Goal: Information Seeking & Learning: Find specific fact

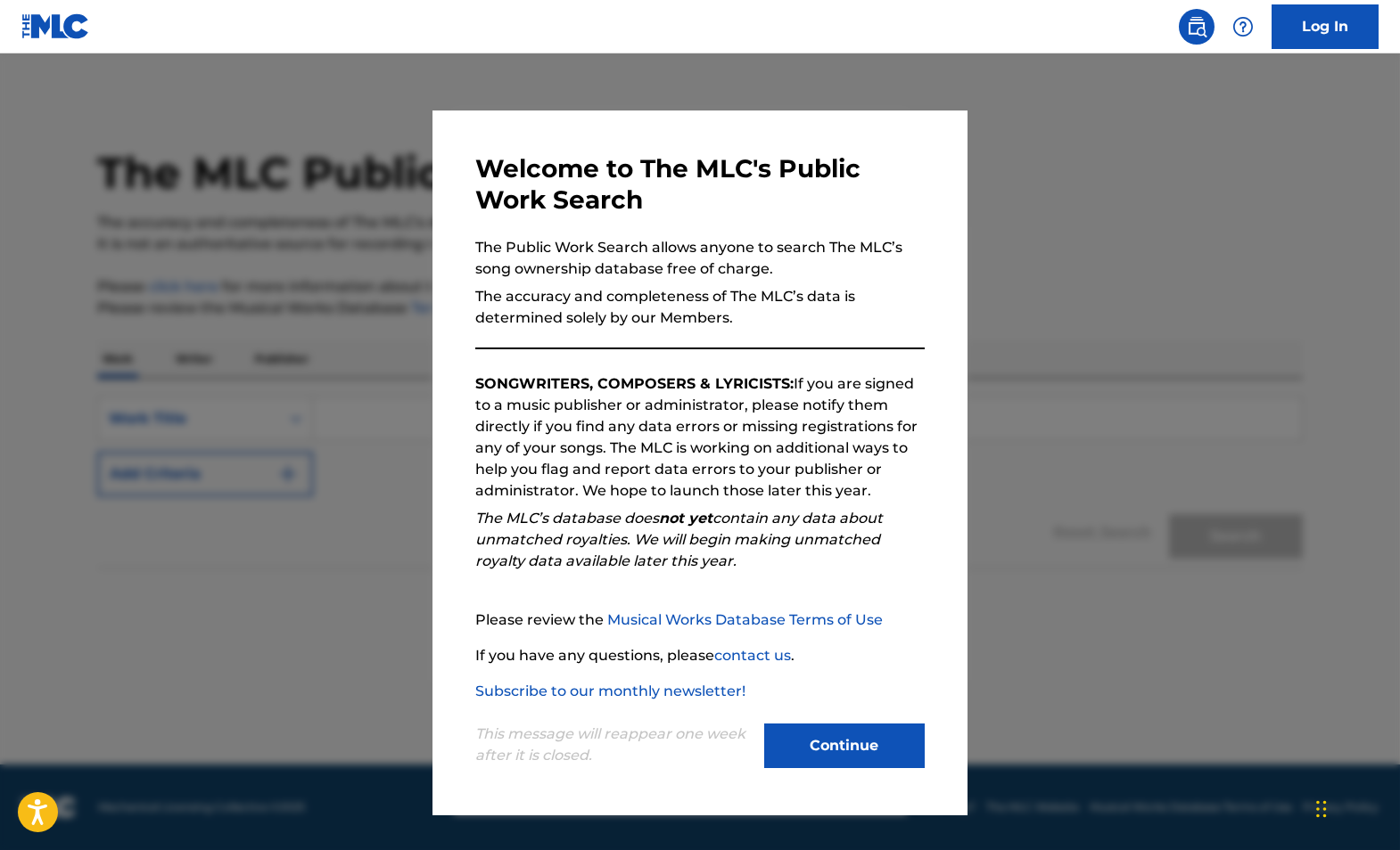
click at [850, 746] on button "Continue" at bounding box center [844, 746] width 160 height 45
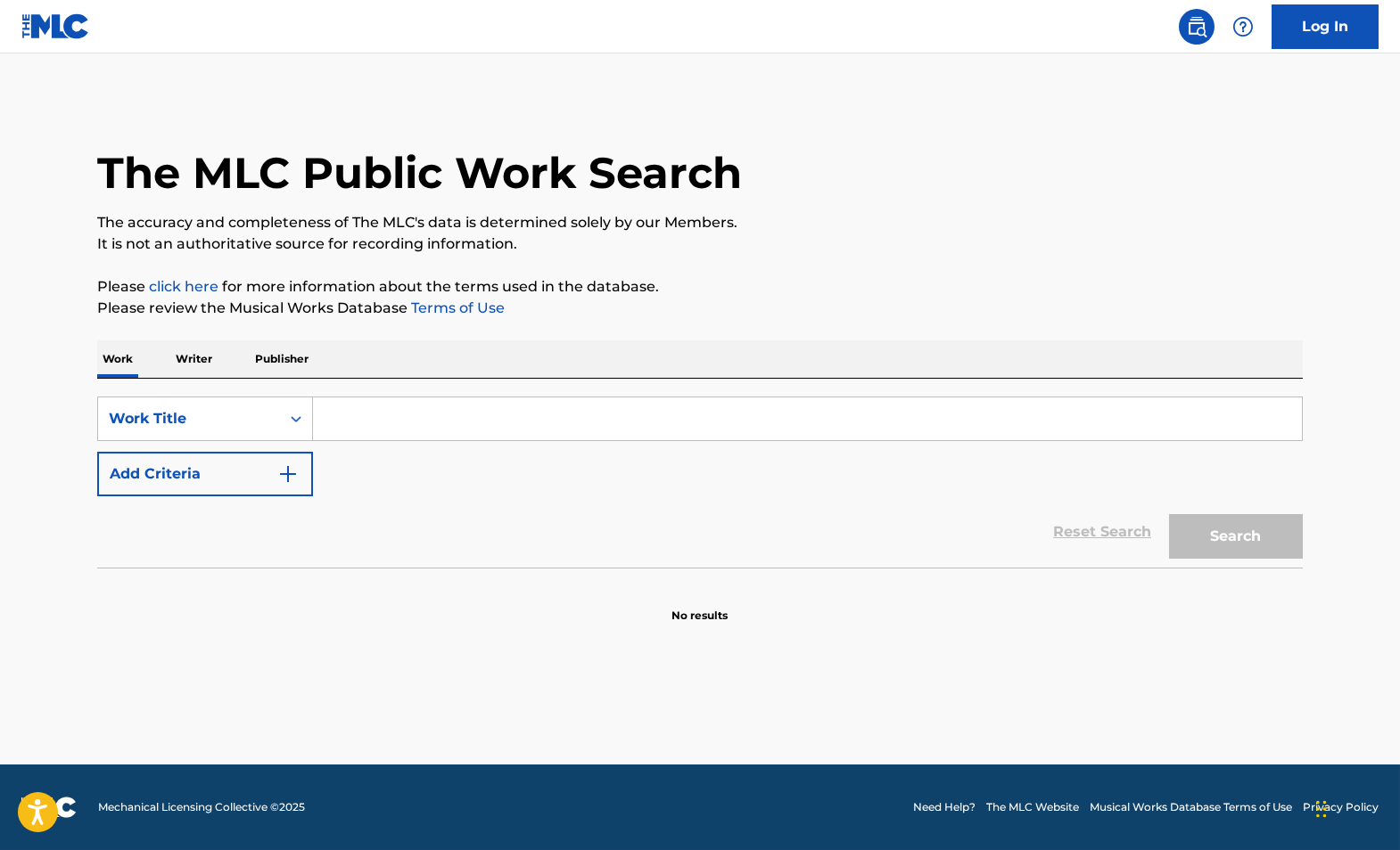
click at [374, 427] on input "Search Form" at bounding box center [807, 419] width 989 height 43
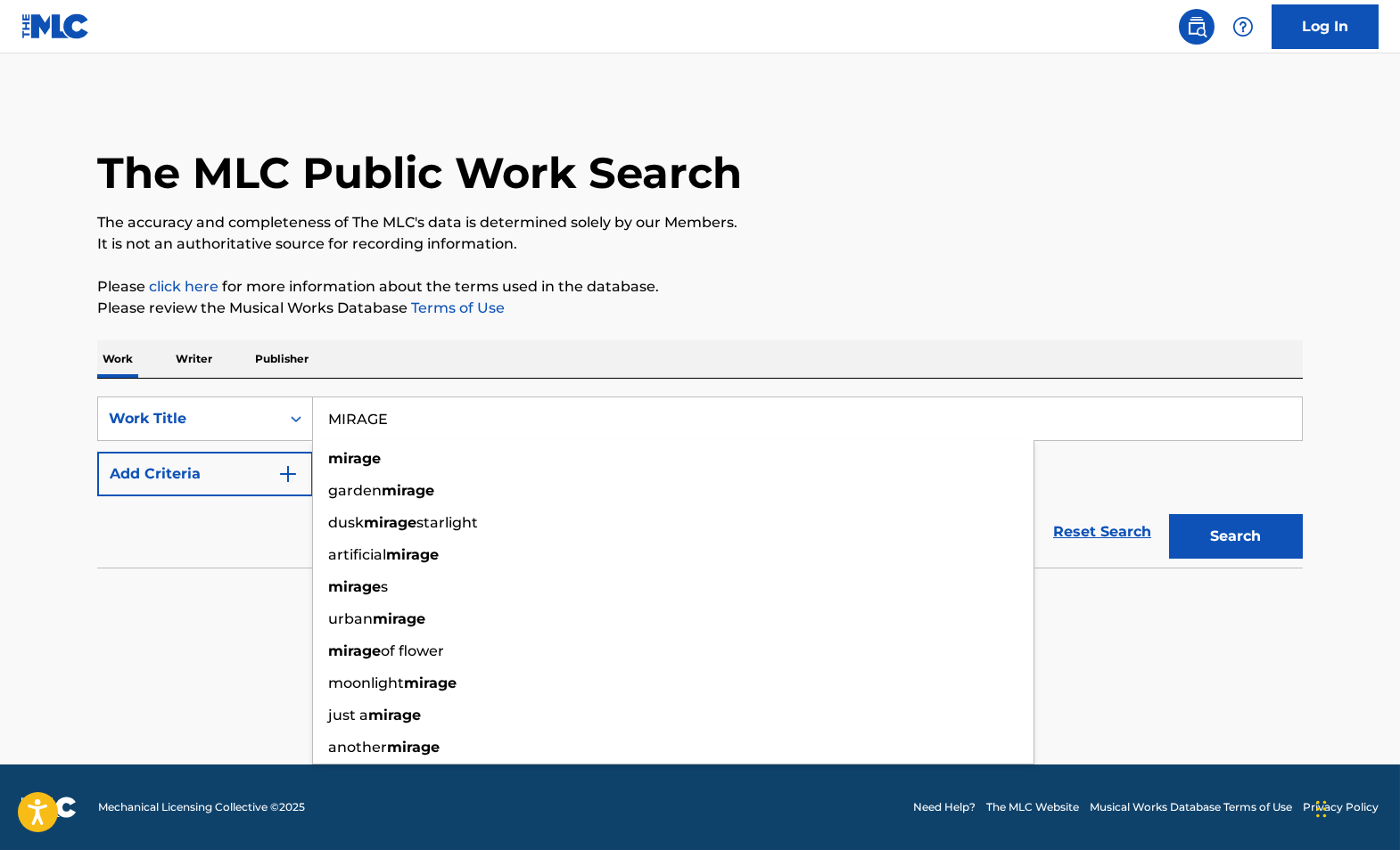
type input "MIRAGE"
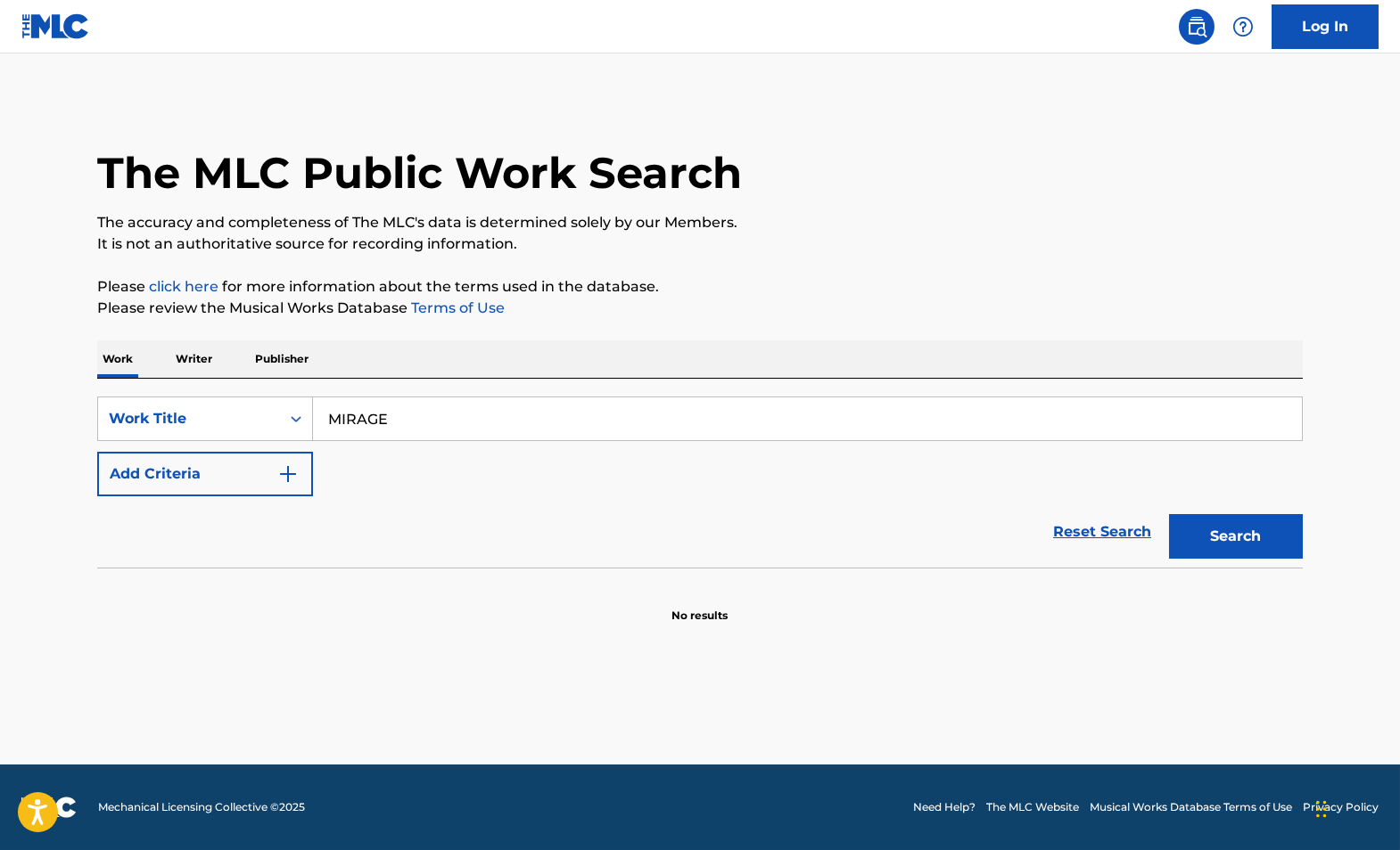
click at [217, 475] on button "Add Criteria" at bounding box center [205, 474] width 216 height 45
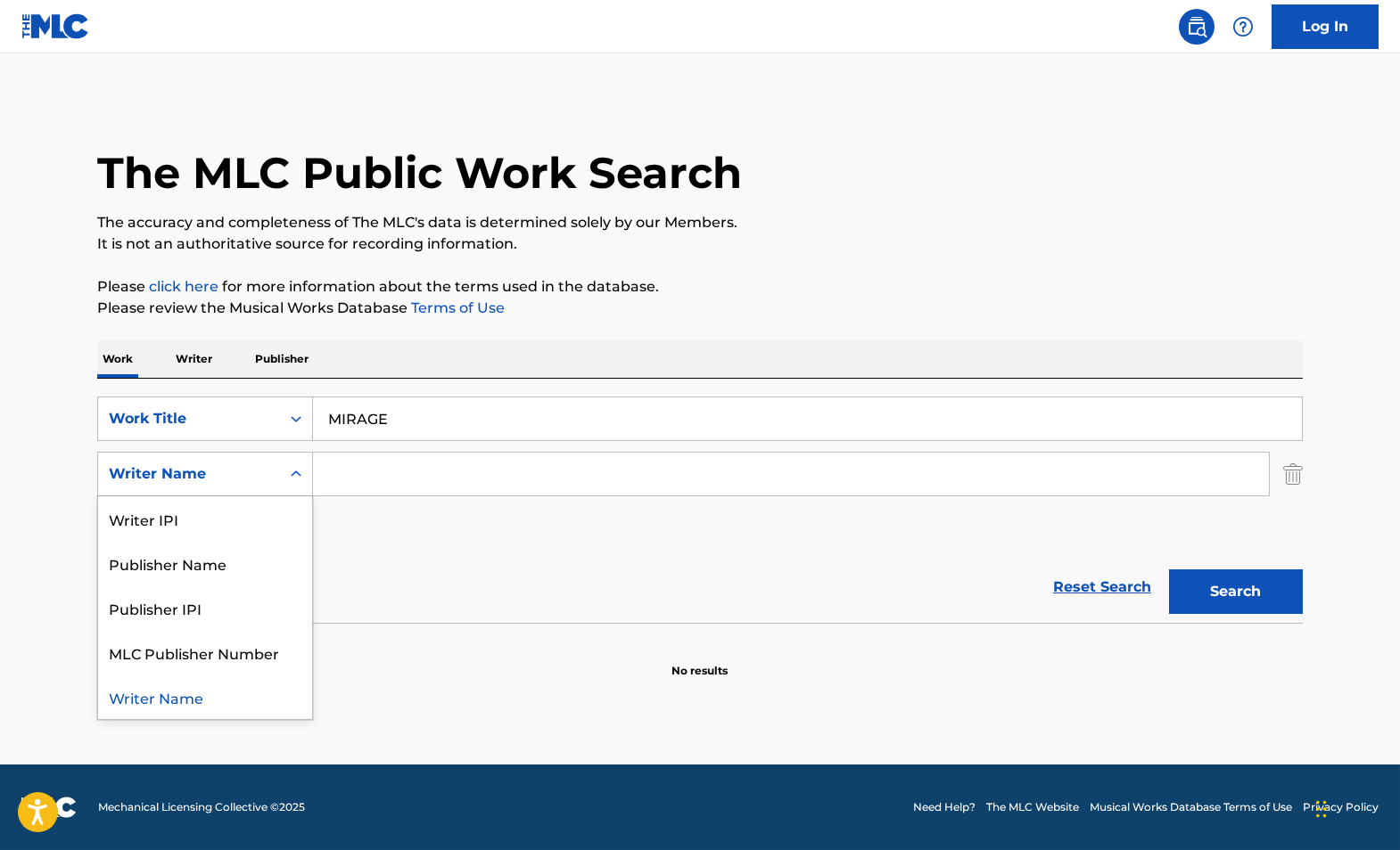
click at [217, 482] on div "Writer Name" at bounding box center [188, 474] width 160 height 21
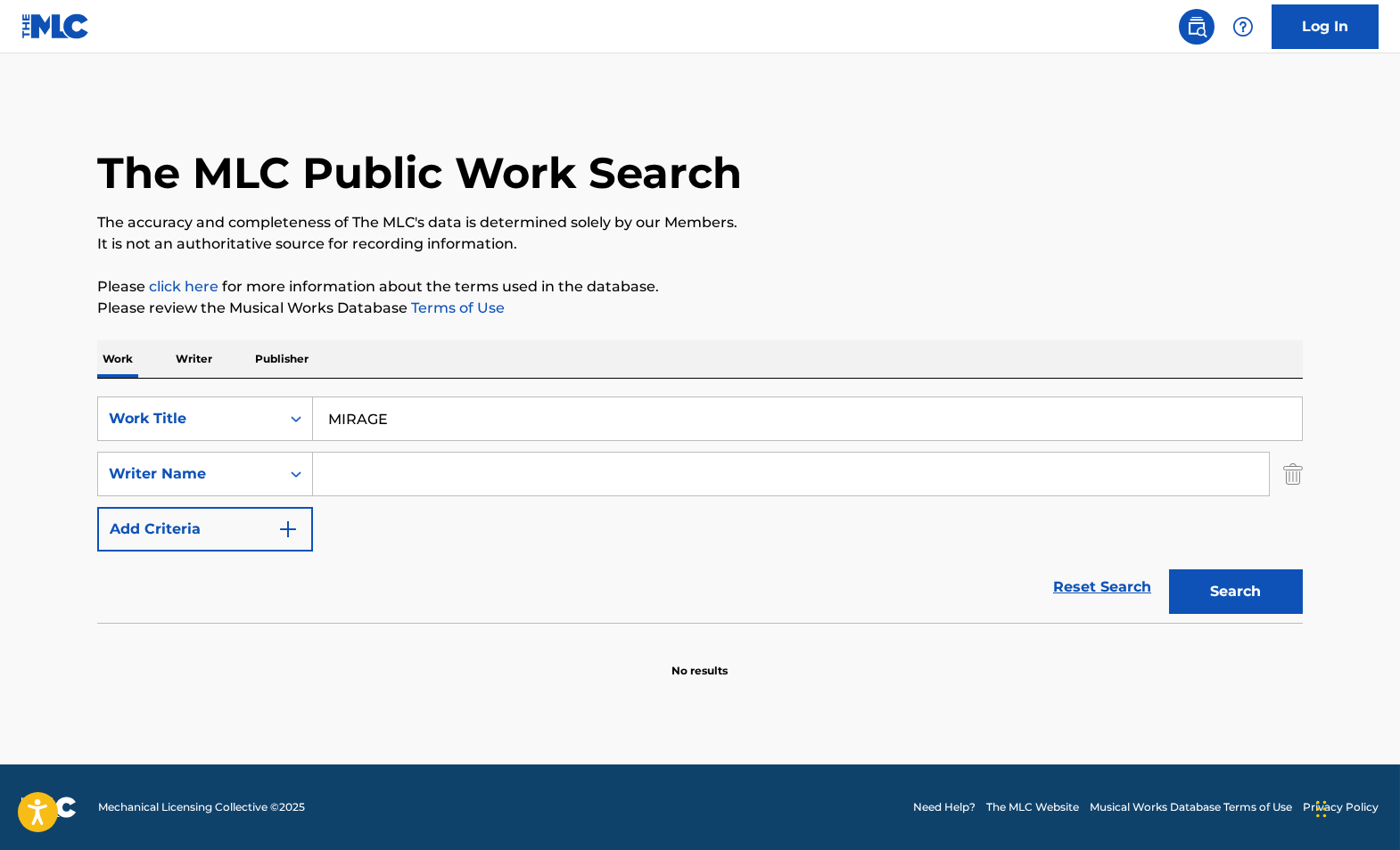
click at [356, 475] on input "Search Form" at bounding box center [791, 474] width 956 height 43
type input "M"
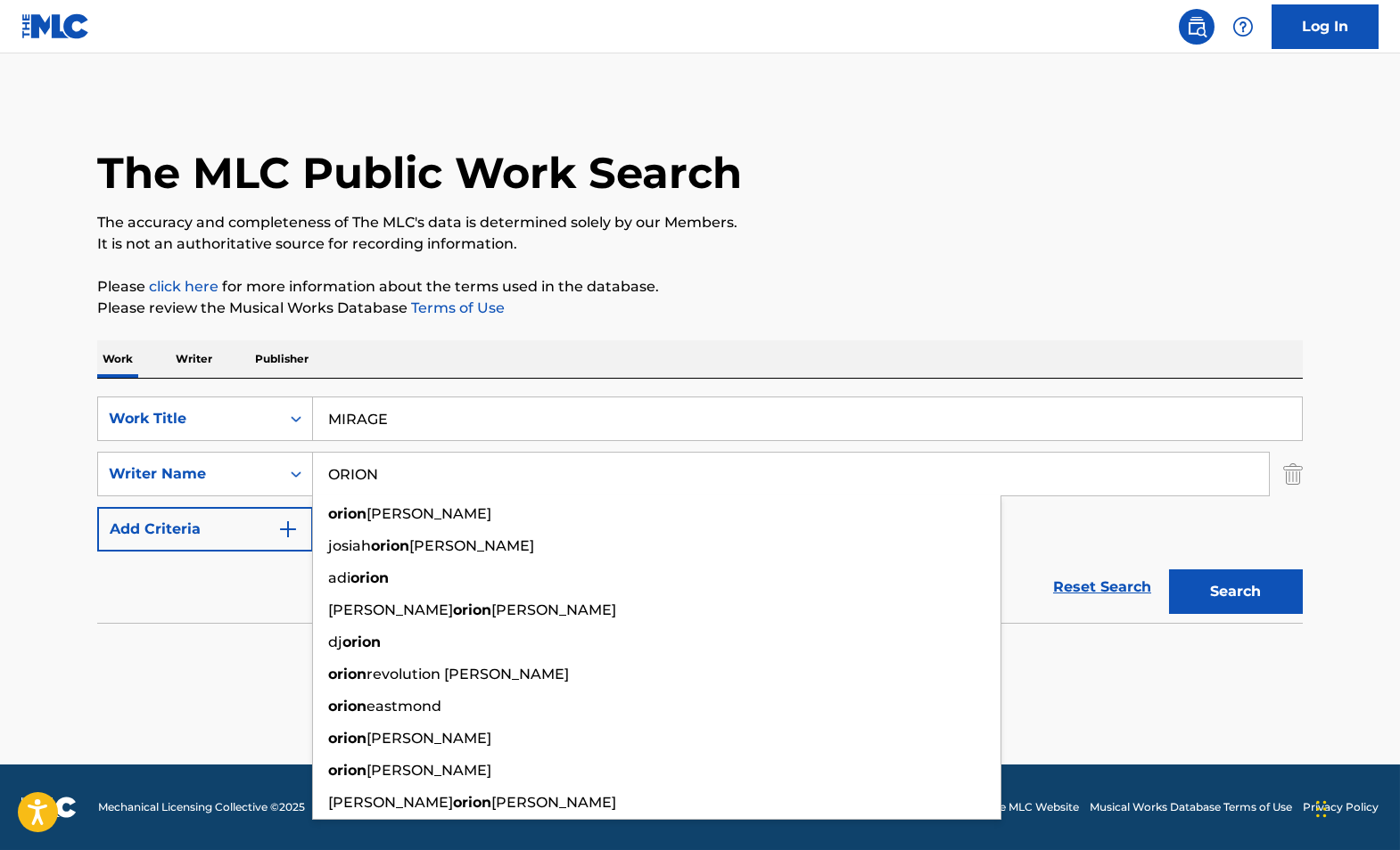
click at [1169, 569] on button "Search" at bounding box center [1235, 591] width 134 height 45
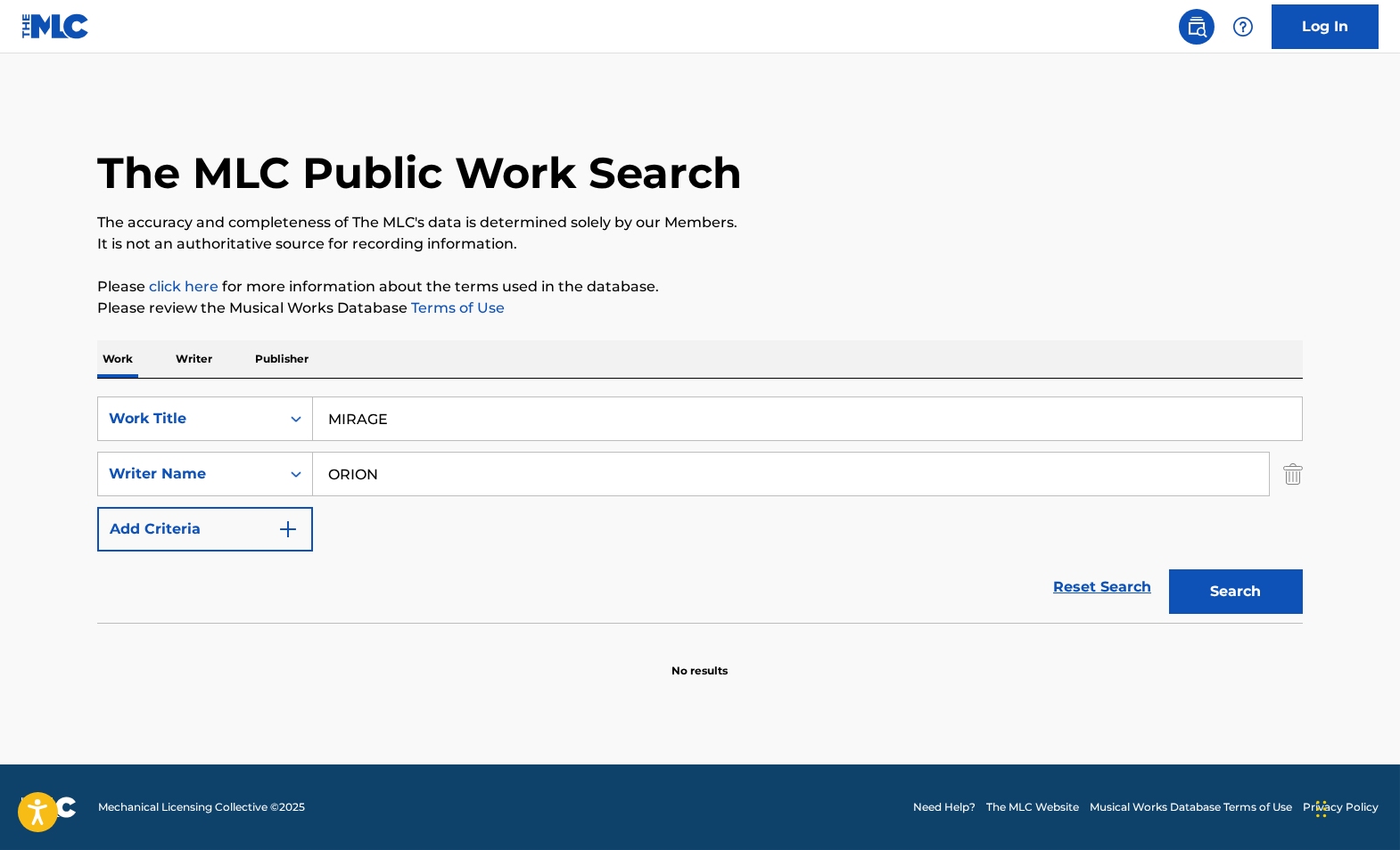
drag, startPoint x: 391, startPoint y: 473, endPoint x: 314, endPoint y: 473, distance: 77.0
click at [314, 473] on input "ORION" at bounding box center [791, 474] width 956 height 43
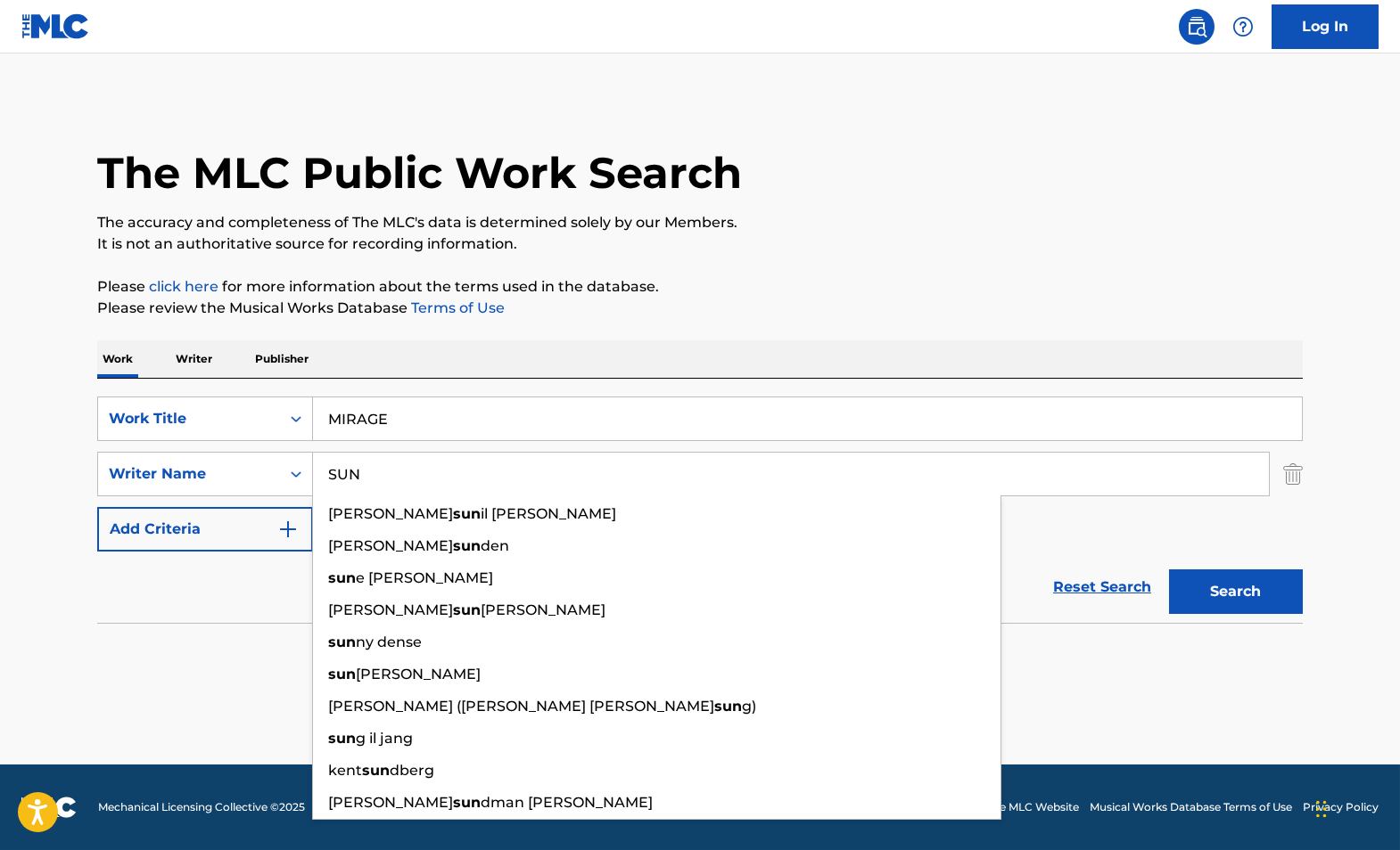
click at [1169, 569] on button "Search" at bounding box center [1235, 591] width 134 height 45
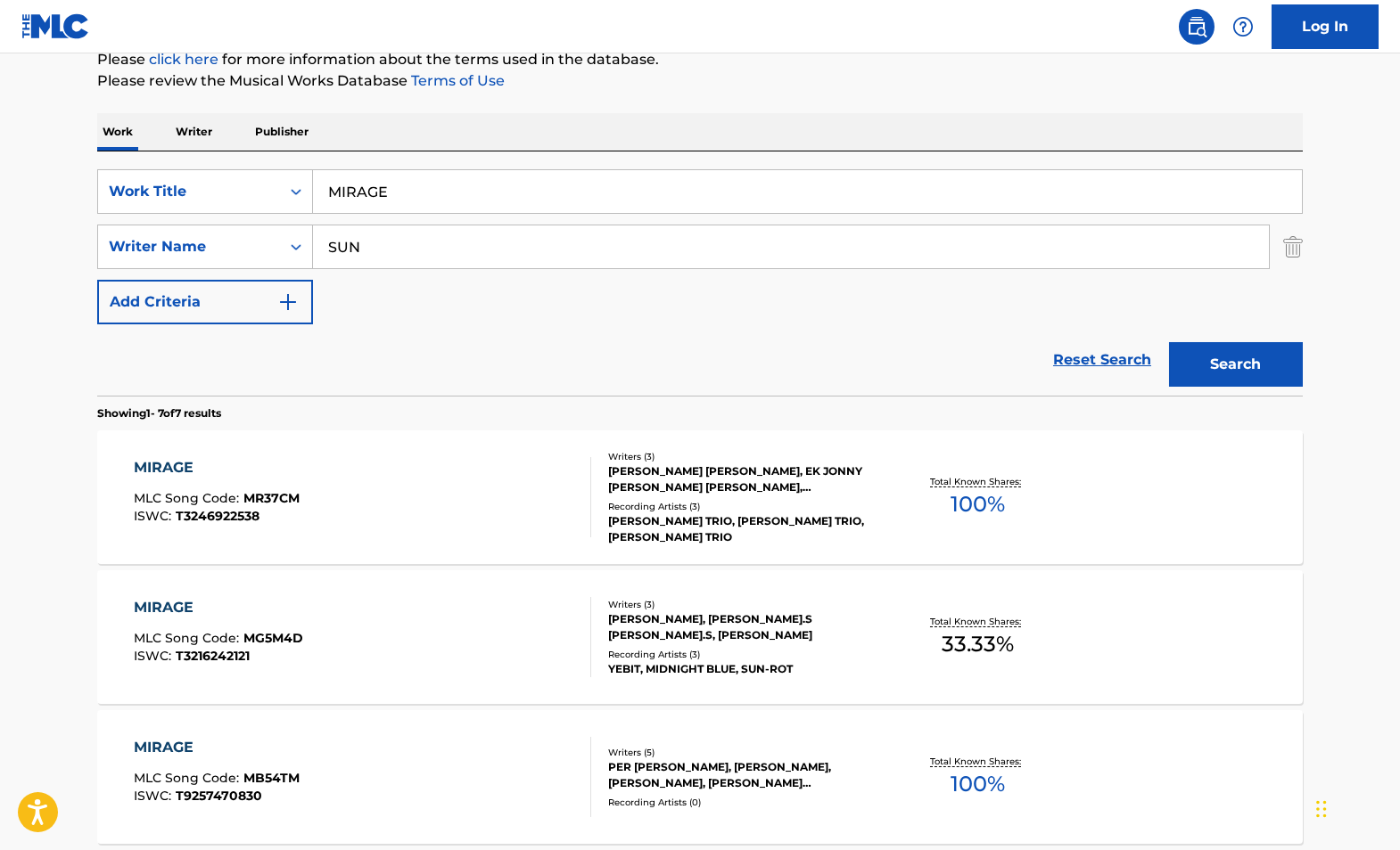
scroll to position [290, 0]
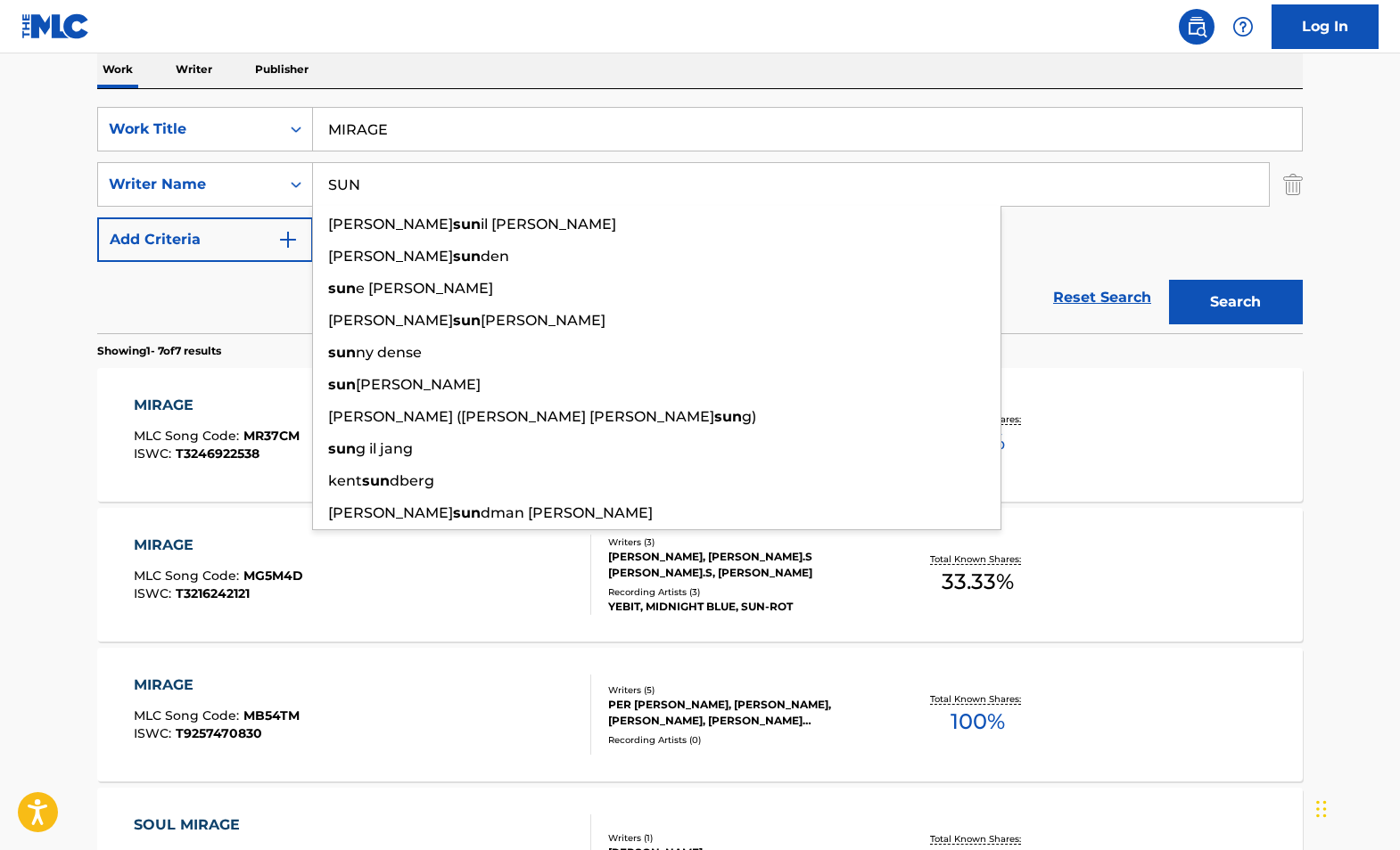
drag, startPoint x: 431, startPoint y: 180, endPoint x: 295, endPoint y: 180, distance: 136.0
click at [313, 180] on input "SUN" at bounding box center [791, 184] width 956 height 43
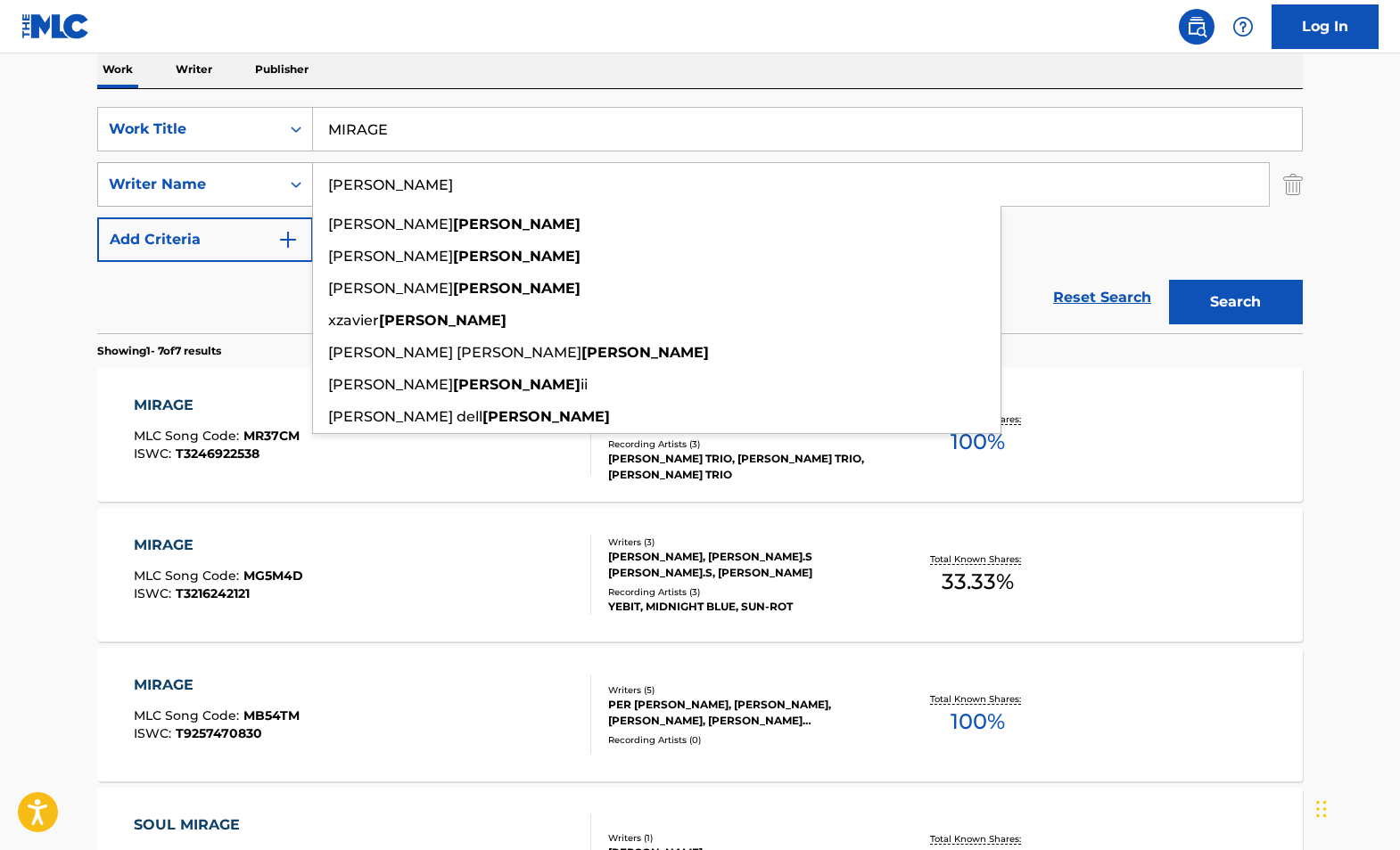
type input "[PERSON_NAME]"
click at [1169, 280] on button "Search" at bounding box center [1235, 303] width 134 height 45
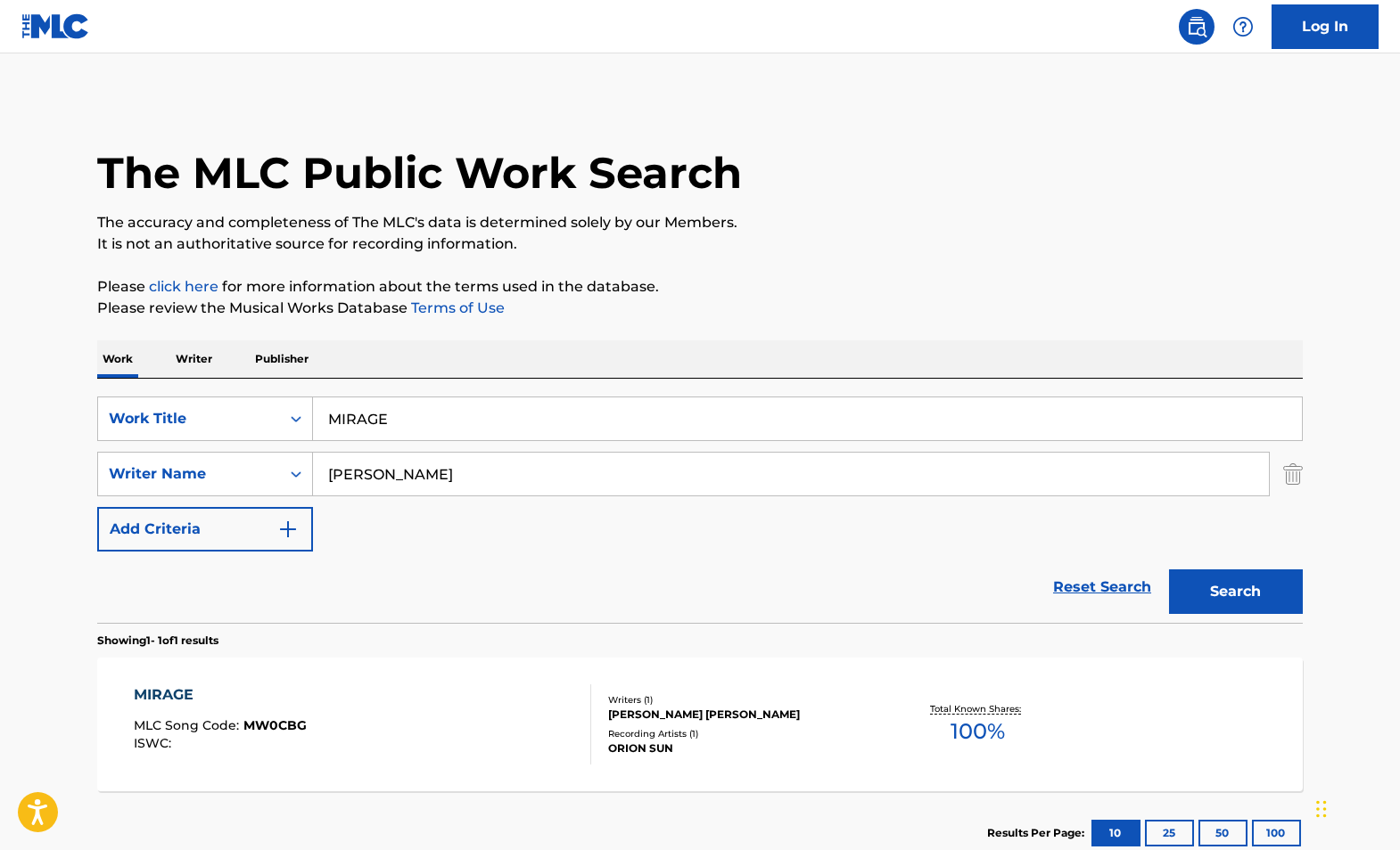
scroll to position [118, 0]
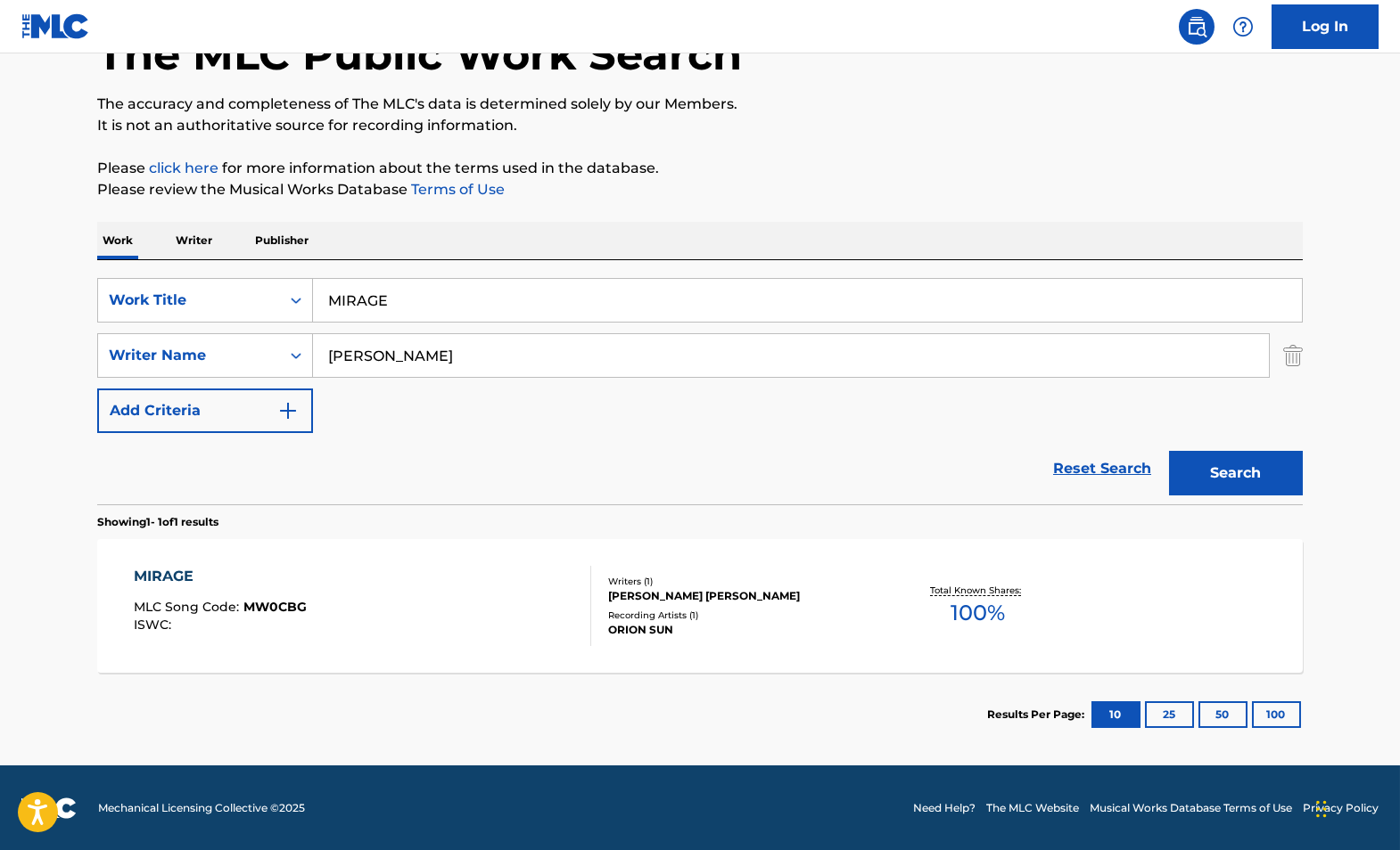
click at [169, 570] on div "MIRAGE" at bounding box center [220, 577] width 173 height 21
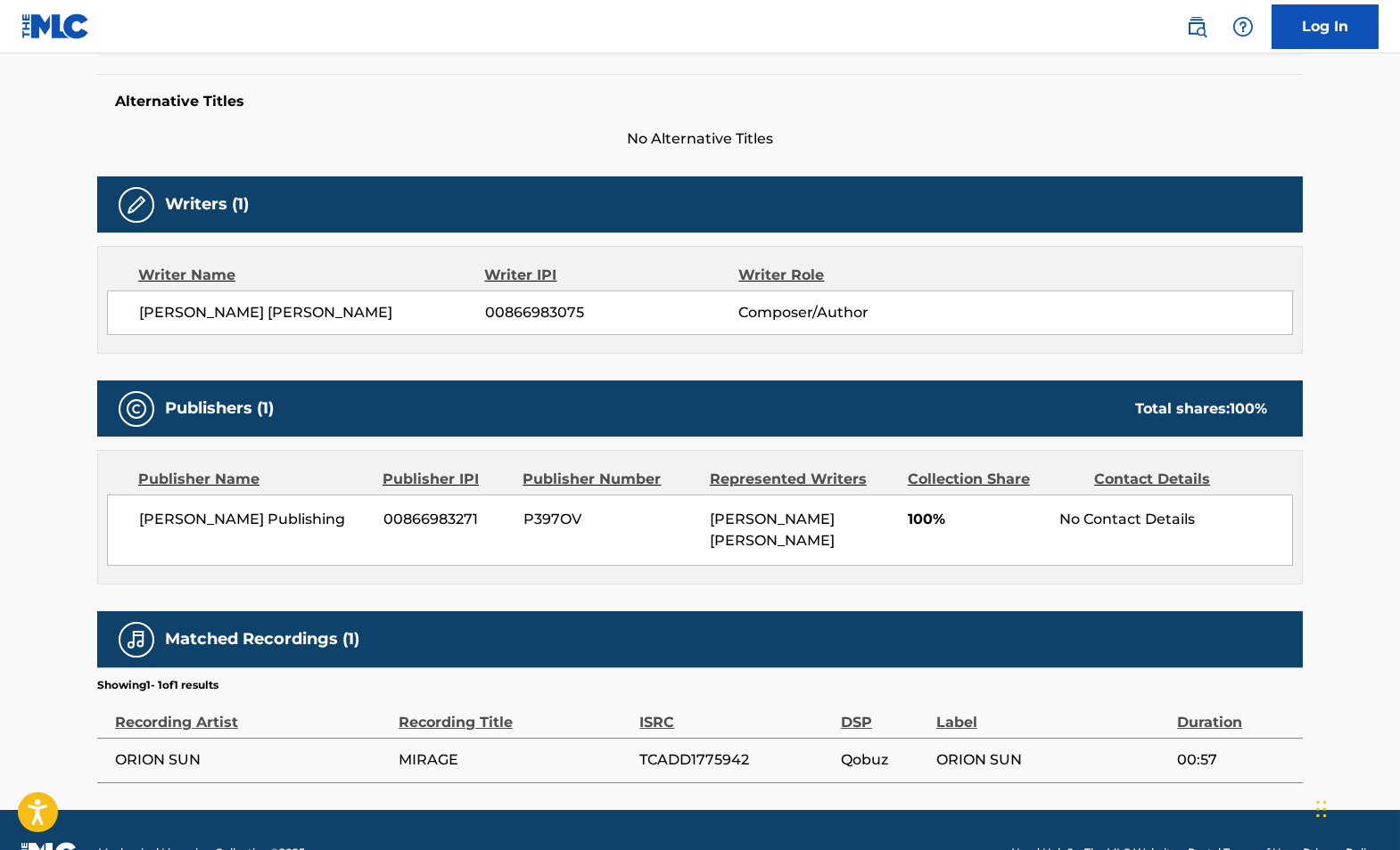
scroll to position [456, 0]
